Goal: Task Accomplishment & Management: Manage account settings

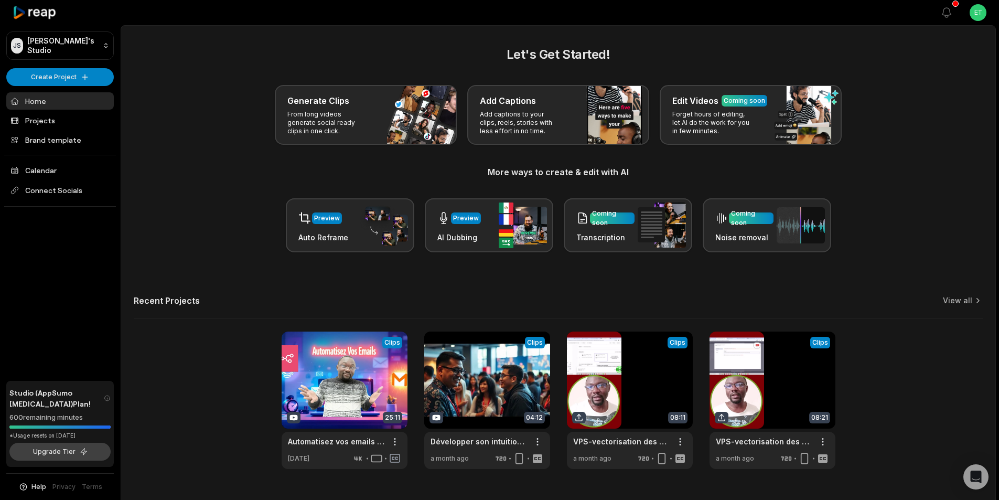
click at [61, 455] on button "Upgrade Tier" at bounding box center [59, 451] width 101 height 18
